Goal: Use online tool/utility: Utilize a website feature to perform a specific function

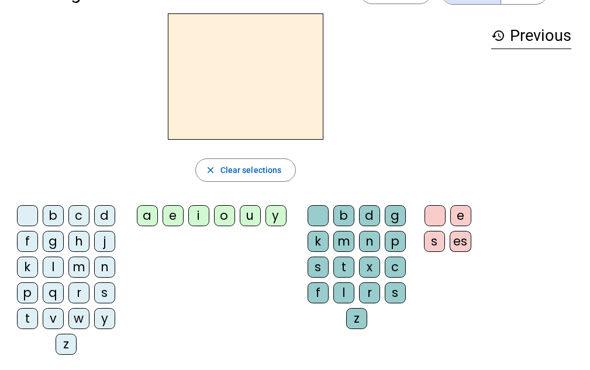
scroll to position [58, 0]
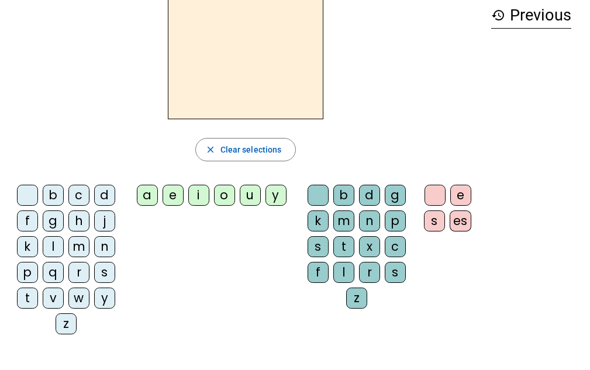
click at [106, 273] on div "s" at bounding box center [104, 272] width 21 height 21
click at [174, 196] on div "e" at bounding box center [173, 195] width 21 height 21
click at [80, 196] on div "c" at bounding box center [78, 195] width 21 height 21
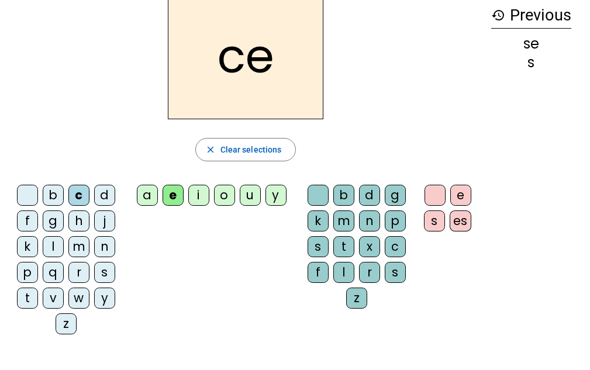
click at [58, 241] on div "l" at bounding box center [53, 246] width 21 height 21
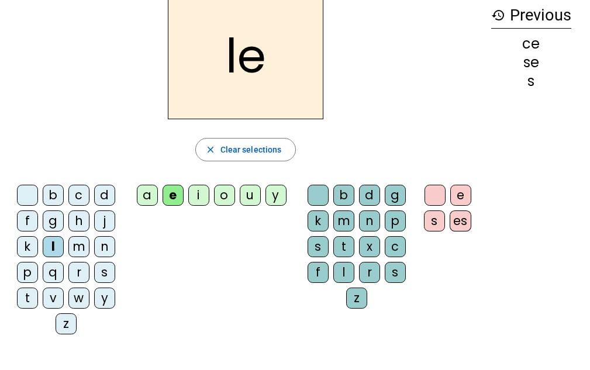
click at [105, 191] on div "d" at bounding box center [104, 195] width 21 height 21
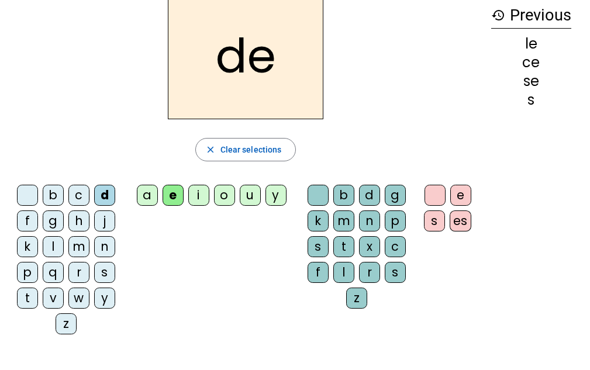
click at [247, 198] on div "u" at bounding box center [250, 195] width 21 height 21
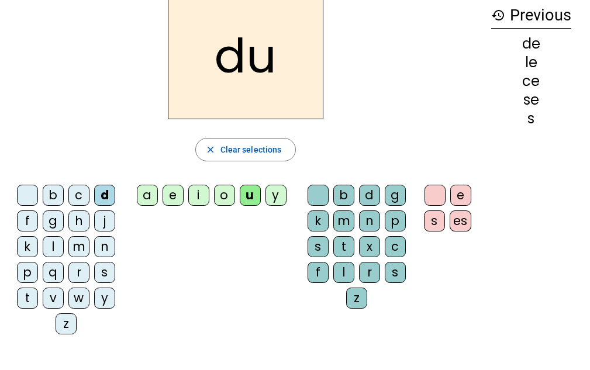
click at [58, 243] on div "l" at bounding box center [53, 246] width 21 height 21
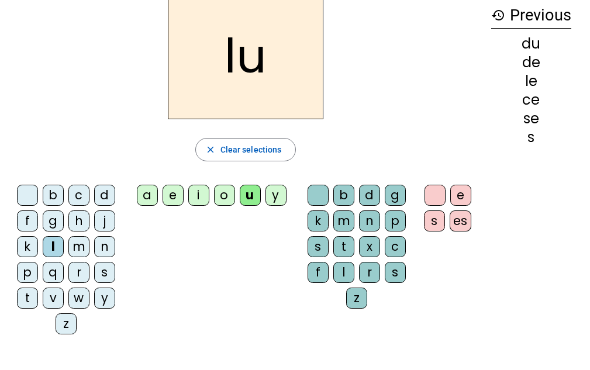
click at [58, 298] on div "v" at bounding box center [53, 298] width 21 height 21
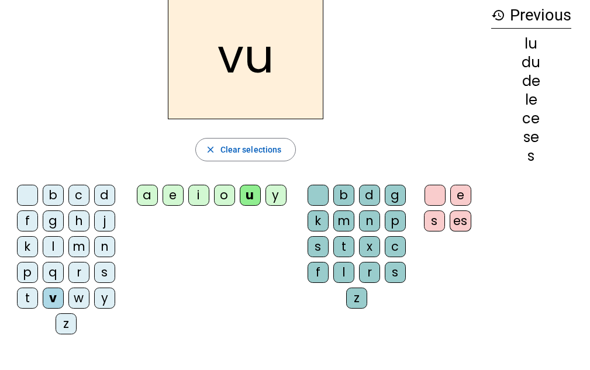
click at [105, 271] on div "s" at bounding box center [104, 272] width 21 height 21
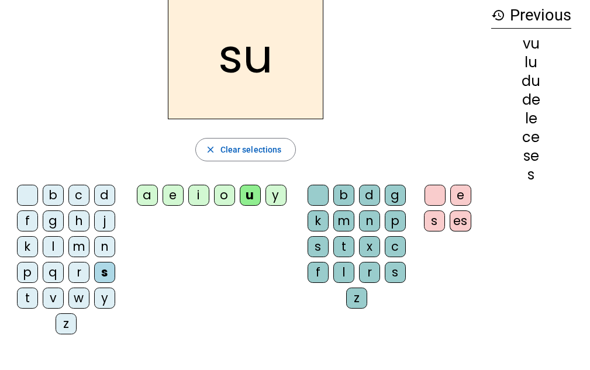
click at [398, 250] on div "c" at bounding box center [395, 246] width 21 height 21
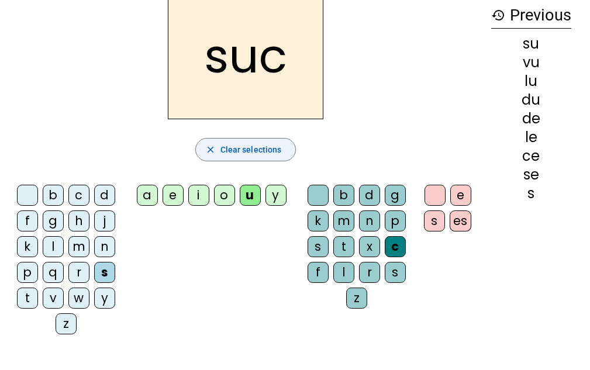
click at [214, 150] on mat-icon "close" at bounding box center [210, 149] width 11 height 11
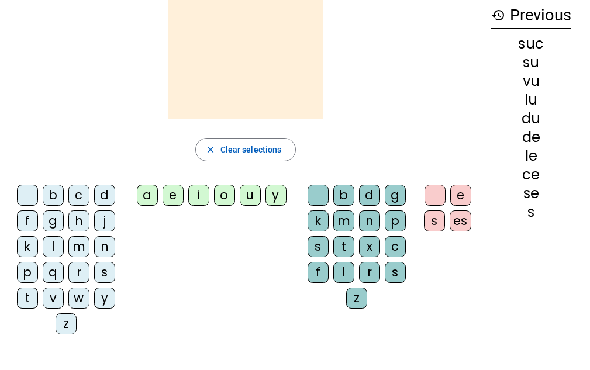
click at [108, 277] on div "s" at bounding box center [104, 272] width 21 height 21
click at [175, 198] on div "e" at bounding box center [173, 195] width 21 height 21
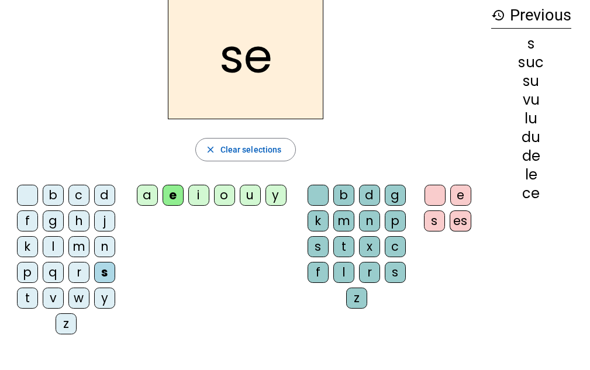
click at [399, 247] on div "c" at bounding box center [395, 246] width 21 height 21
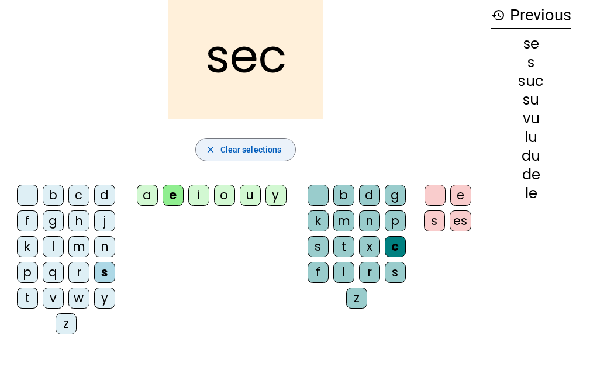
click at [211, 152] on mat-icon "close" at bounding box center [210, 149] width 11 height 11
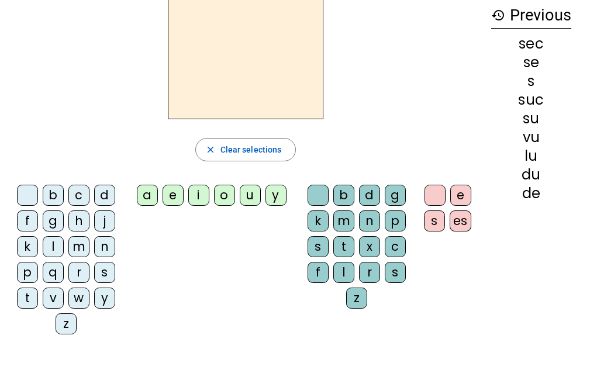
click at [105, 271] on div "s" at bounding box center [104, 272] width 21 height 21
click at [148, 198] on div "a" at bounding box center [147, 195] width 21 height 21
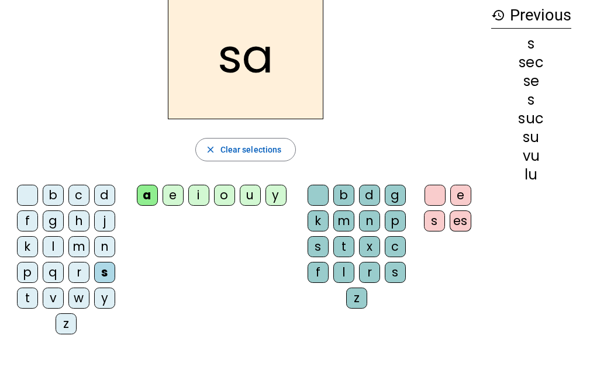
click at [397, 244] on div "c" at bounding box center [395, 246] width 21 height 21
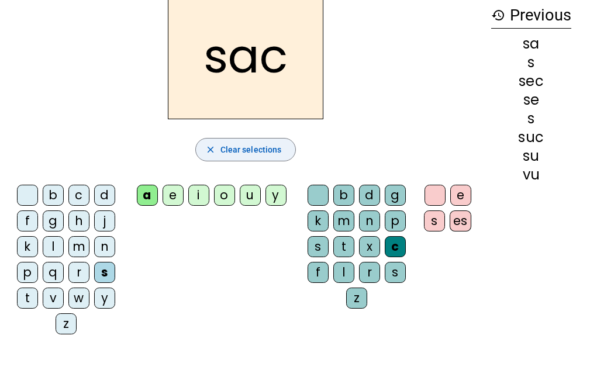
click at [222, 151] on span "Clear selections" at bounding box center [251, 150] width 61 height 14
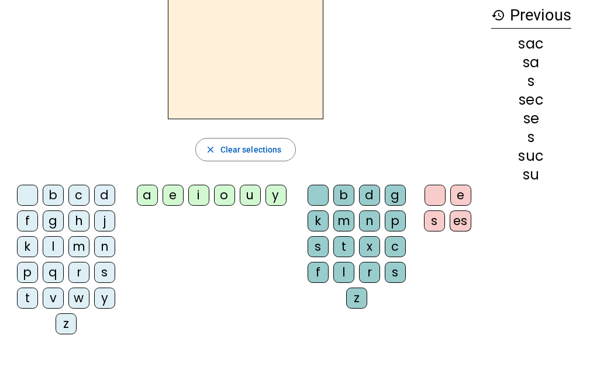
click at [53, 244] on div "l" at bounding box center [53, 246] width 21 height 21
click at [147, 196] on div "a" at bounding box center [147, 195] width 21 height 21
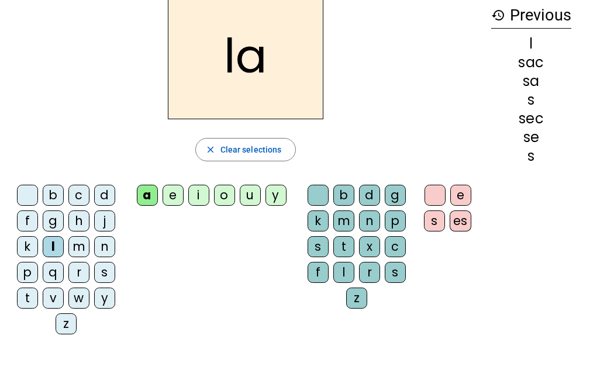
click at [393, 249] on div "c" at bounding box center [395, 246] width 21 height 21
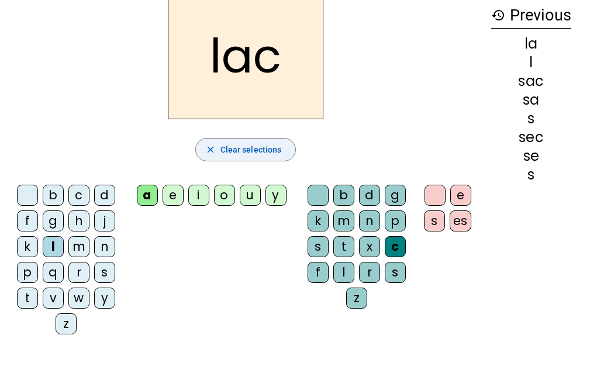
click at [227, 154] on span "Clear selections" at bounding box center [251, 150] width 61 height 14
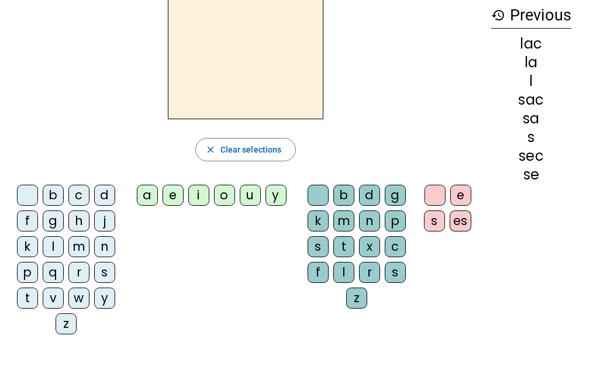
click at [57, 187] on div "b" at bounding box center [53, 195] width 21 height 21
click at [147, 195] on div "a" at bounding box center [147, 195] width 21 height 21
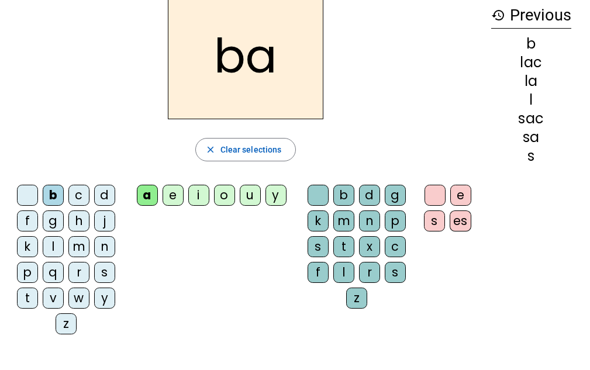
click at [394, 246] on div "c" at bounding box center [395, 246] width 21 height 21
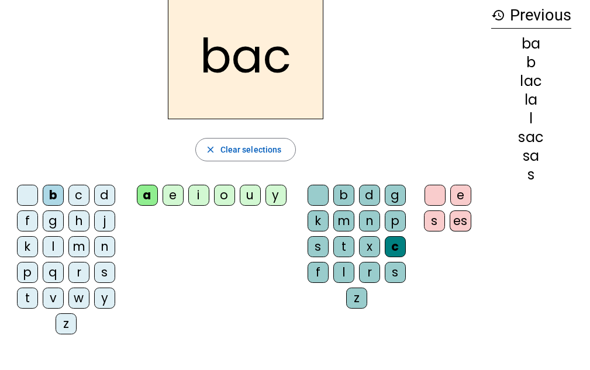
click at [219, 148] on span "button" at bounding box center [246, 150] width 100 height 28
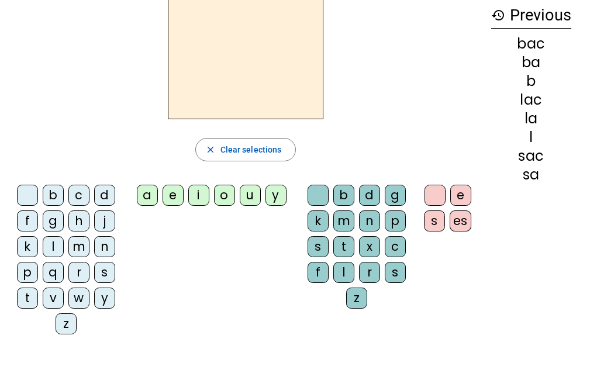
click at [33, 298] on div "t" at bounding box center [27, 298] width 21 height 21
click at [144, 194] on div "a" at bounding box center [147, 195] width 21 height 21
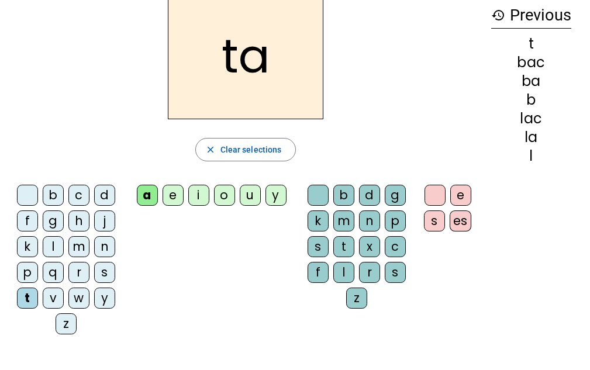
click at [391, 245] on div "c" at bounding box center [395, 246] width 21 height 21
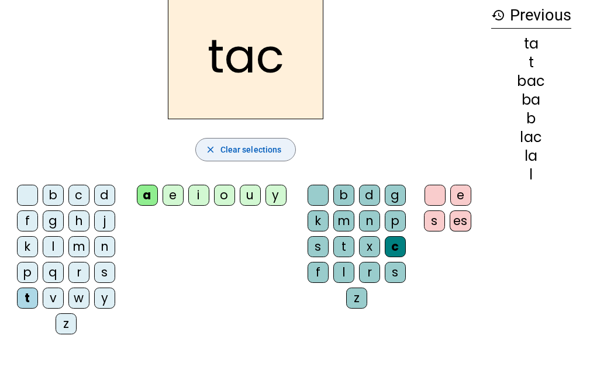
click at [217, 141] on span "button" at bounding box center [246, 150] width 100 height 28
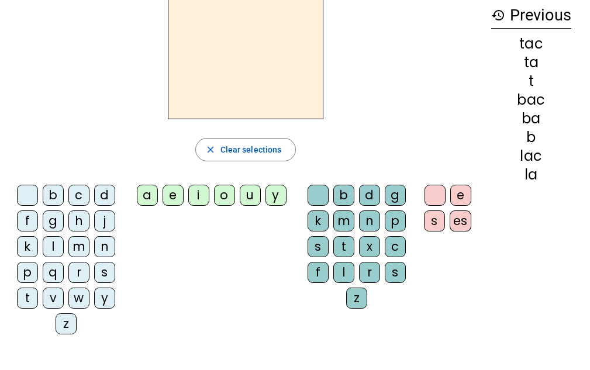
click at [33, 291] on div "t" at bounding box center [27, 298] width 21 height 21
click at [225, 194] on div "o" at bounding box center [224, 195] width 21 height 21
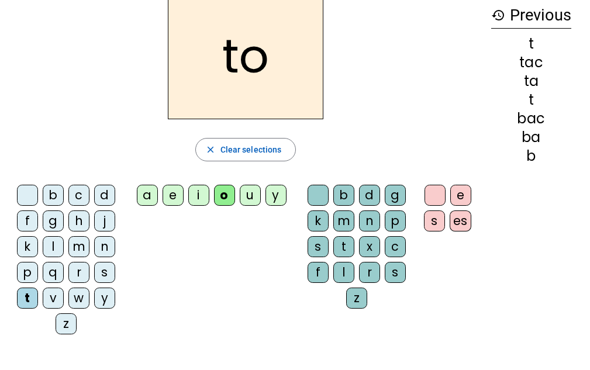
click at [397, 246] on div "c" at bounding box center [395, 246] width 21 height 21
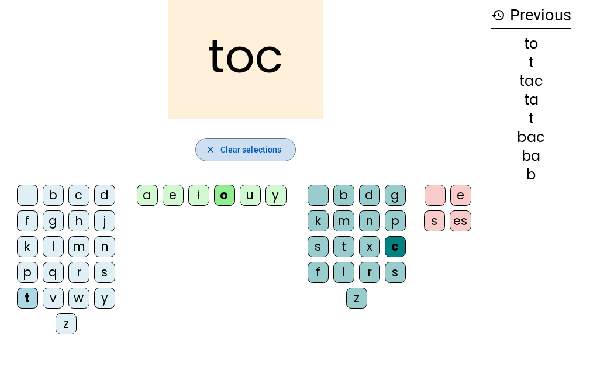
click at [223, 145] on span "Clear selections" at bounding box center [251, 150] width 61 height 14
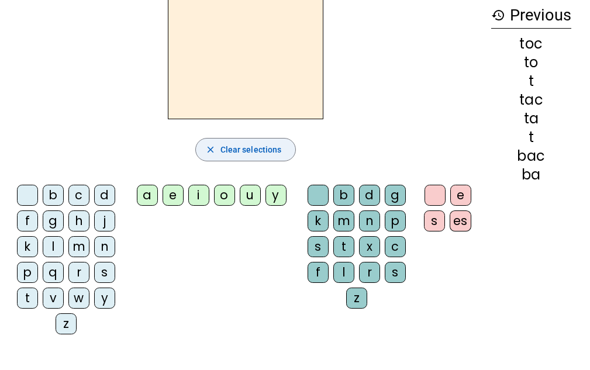
click at [80, 274] on div "r" at bounding box center [78, 272] width 21 height 21
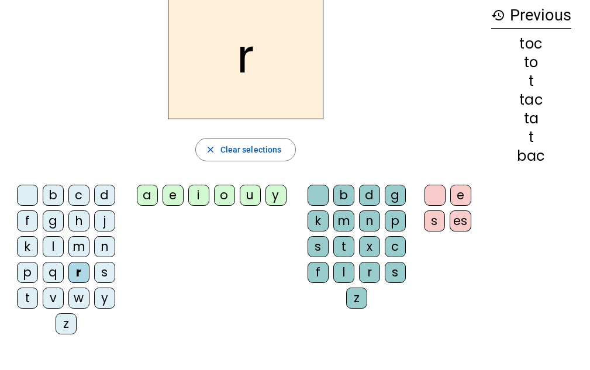
click at [225, 195] on div "o" at bounding box center [224, 195] width 21 height 21
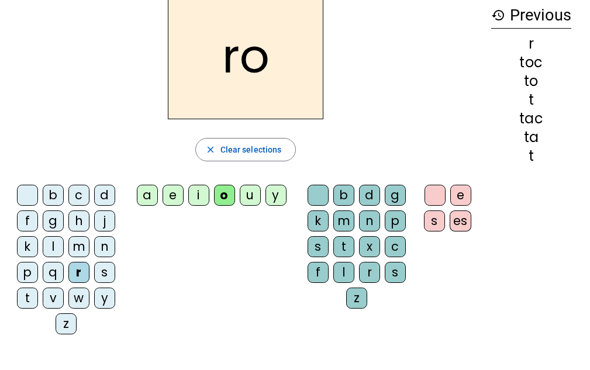
click at [397, 247] on div "c" at bounding box center [395, 246] width 21 height 21
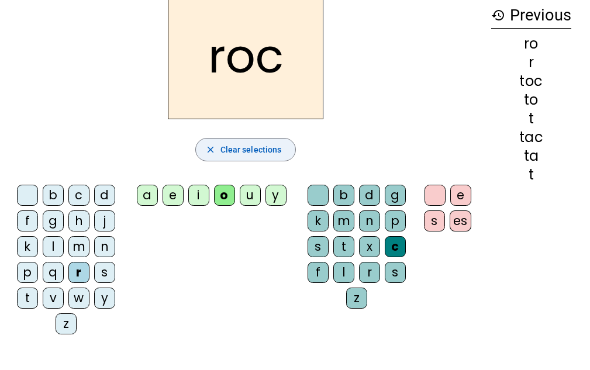
click at [217, 147] on span "button" at bounding box center [246, 150] width 100 height 28
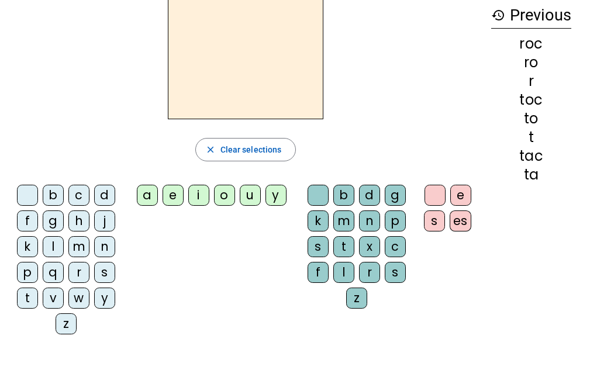
click at [106, 270] on div "s" at bounding box center [104, 272] width 21 height 21
click at [222, 195] on div "o" at bounding box center [224, 195] width 21 height 21
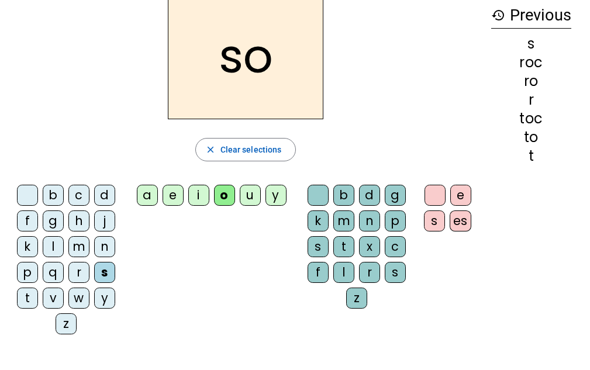
click at [400, 243] on div "c" at bounding box center [395, 246] width 21 height 21
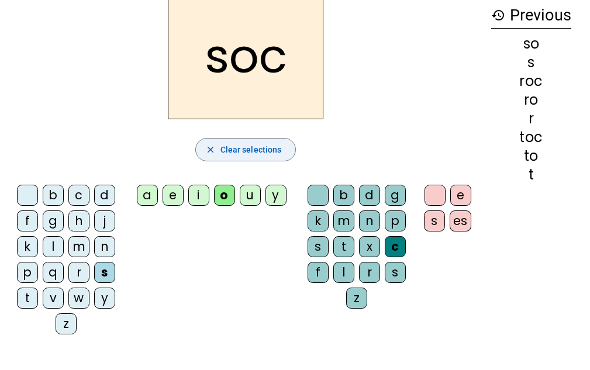
click at [229, 146] on span "Clear selections" at bounding box center [251, 150] width 61 height 14
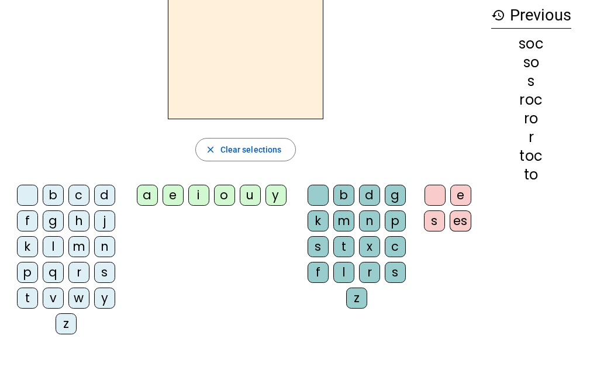
click at [106, 268] on div "s" at bounding box center [104, 272] width 21 height 21
click at [230, 195] on div "o" at bounding box center [224, 195] width 21 height 21
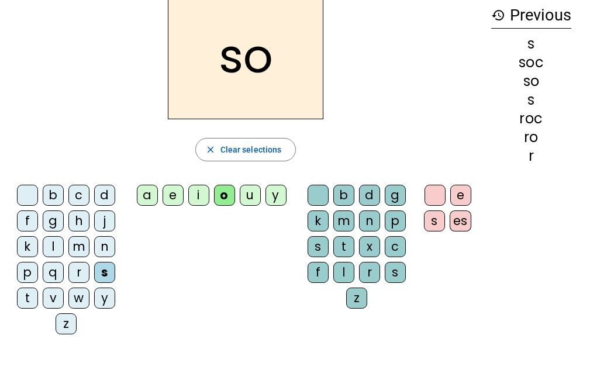
click at [344, 272] on div "l" at bounding box center [343, 272] width 21 height 21
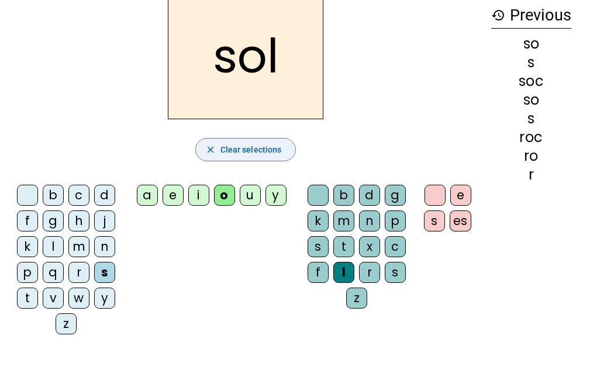
click at [235, 140] on span "button" at bounding box center [246, 150] width 100 height 28
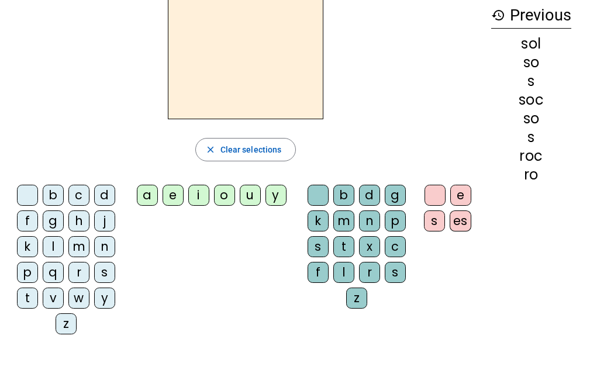
click at [56, 191] on div "b" at bounding box center [53, 195] width 21 height 21
click at [232, 197] on div "o" at bounding box center [224, 195] width 21 height 21
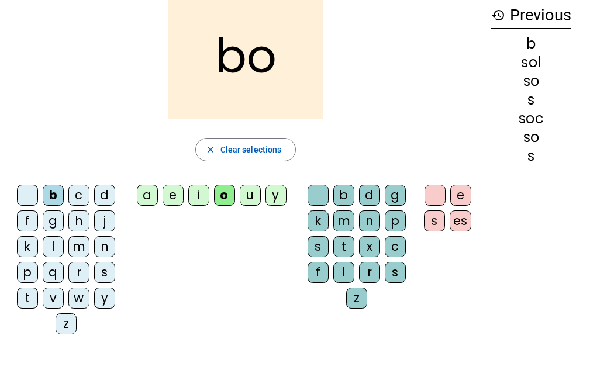
click at [349, 271] on div "l" at bounding box center [343, 272] width 21 height 21
